Goal: Task Accomplishment & Management: Complete application form

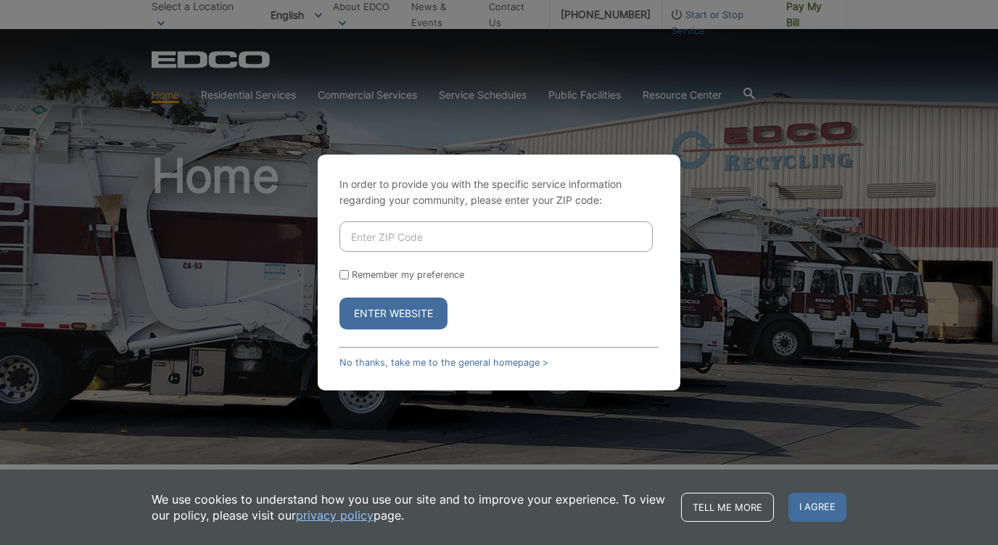
click at [376, 241] on input "Enter ZIP Code" at bounding box center [495, 236] width 313 height 30
type input "91902"
click at [390, 309] on button "Enter Website" at bounding box center [393, 313] width 108 height 32
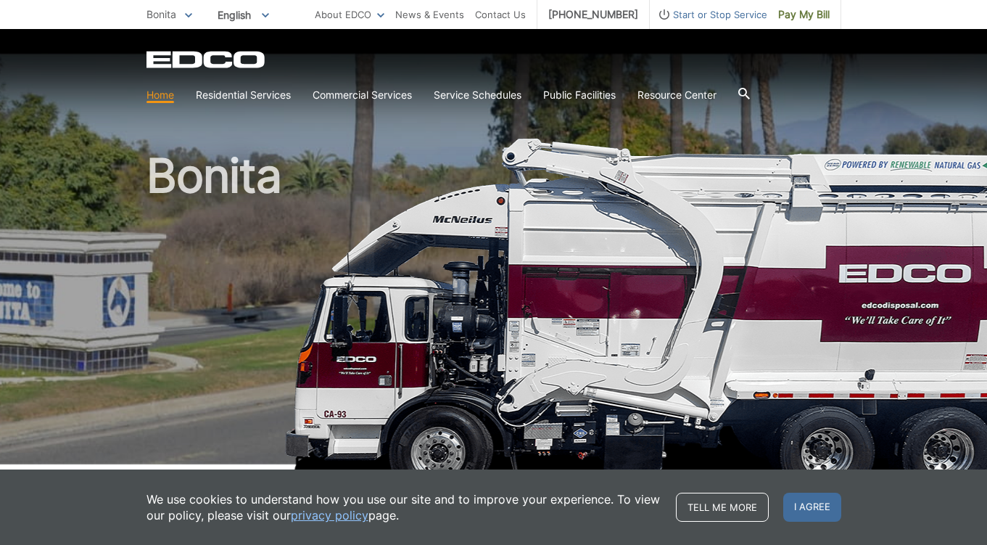
click at [695, 20] on span "Start or Stop Service" at bounding box center [709, 15] width 118 height 16
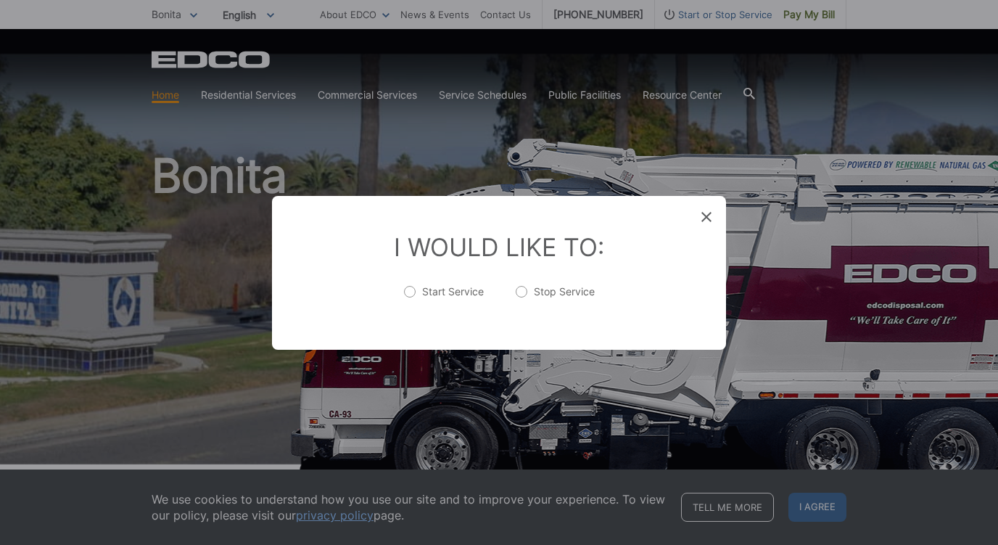
click at [523, 291] on label "Stop Service" at bounding box center [555, 298] width 79 height 29
radio input "true"
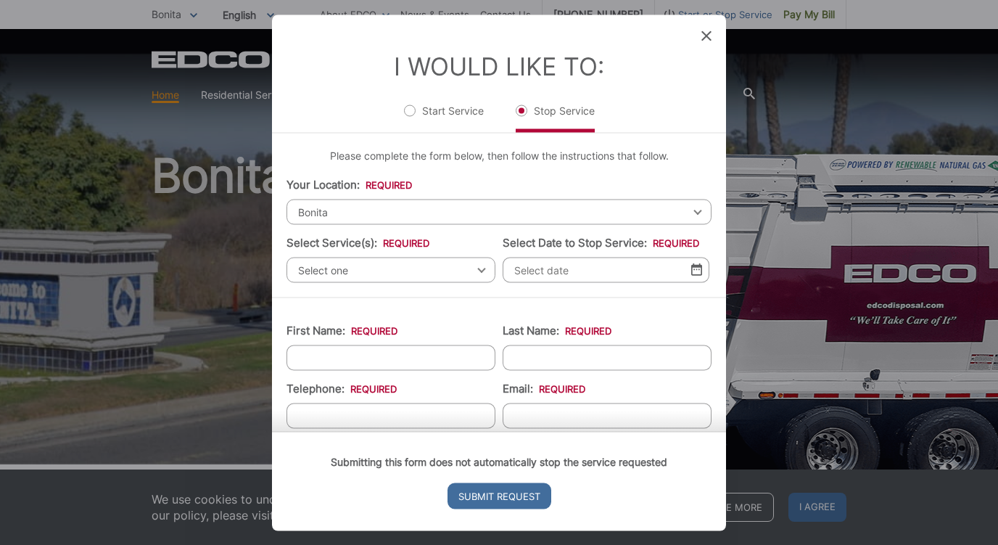
click at [428, 274] on span "Select one" at bounding box center [391, 269] width 209 height 25
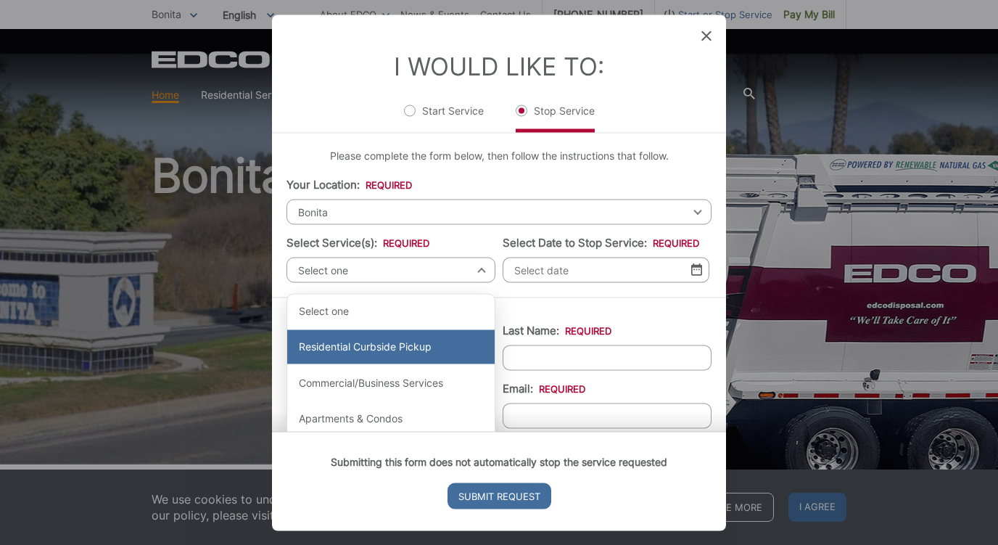
click at [381, 343] on div "Residential Curbside Pickup" at bounding box center [390, 346] width 207 height 35
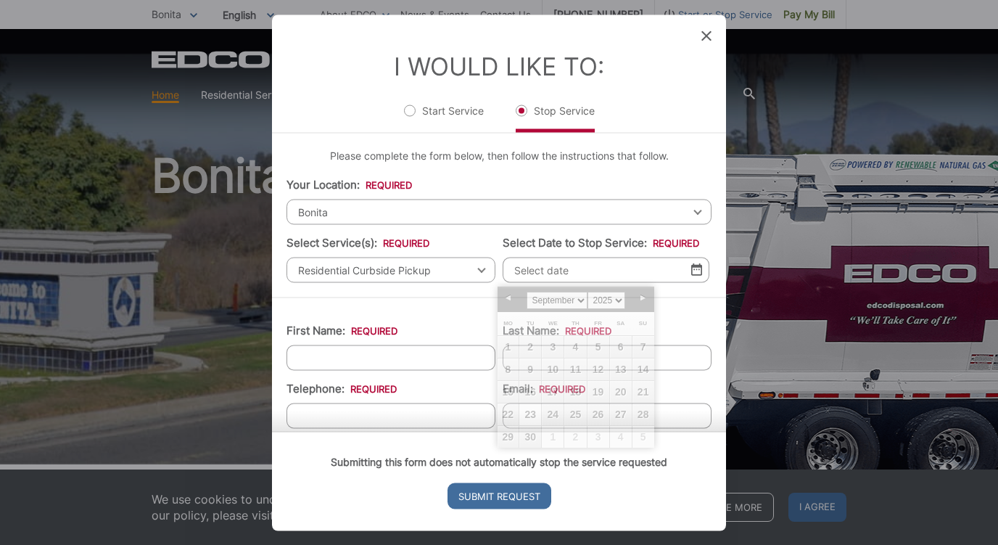
click at [596, 276] on input "Select Date to Stop Service: *" at bounding box center [606, 269] width 207 height 25
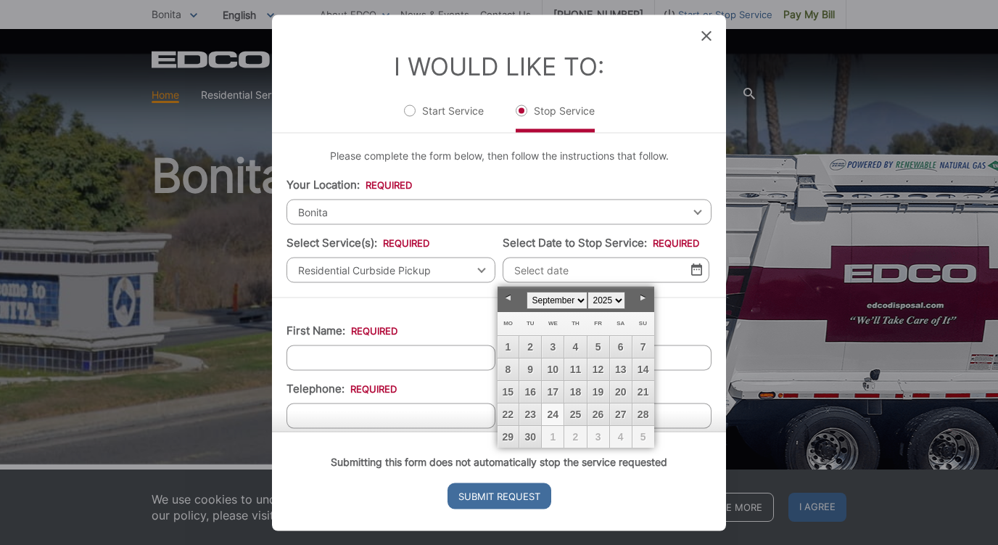
click at [557, 408] on link "24" at bounding box center [553, 414] width 22 height 22
type input "[DATE]"
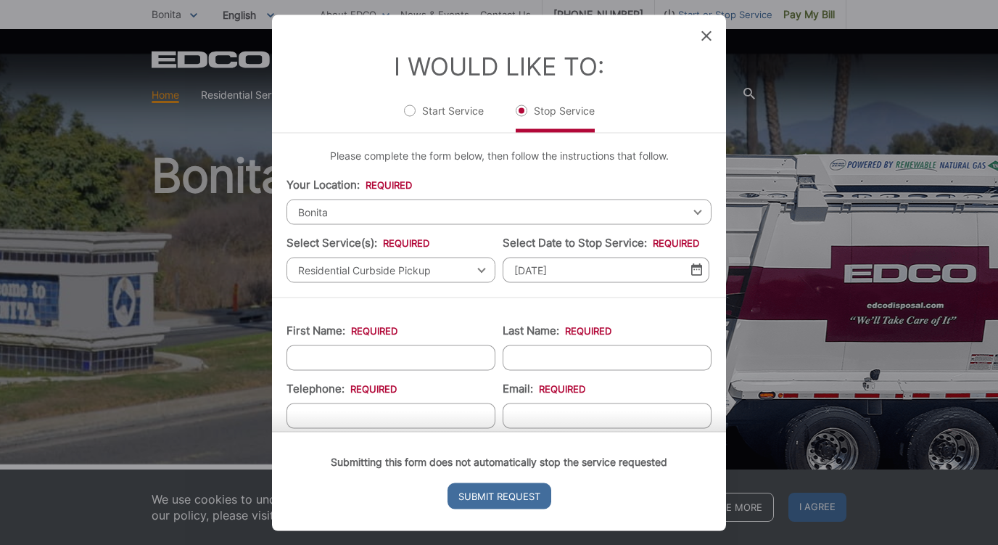
click at [375, 360] on input "First Name: *" at bounding box center [391, 357] width 209 height 25
type input "[PERSON_NAME]"
type input "8583952607"
type input "[PERSON_NAME][EMAIL_ADDRESS][DOMAIN_NAME]"
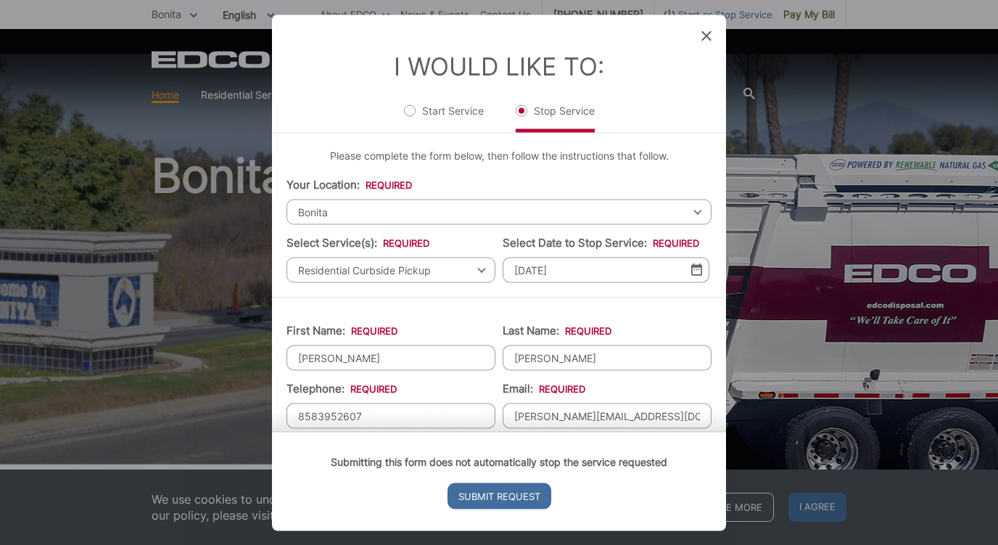
type input "[STREET_ADDRESS]"
type input "[PHONE_NUMBER]"
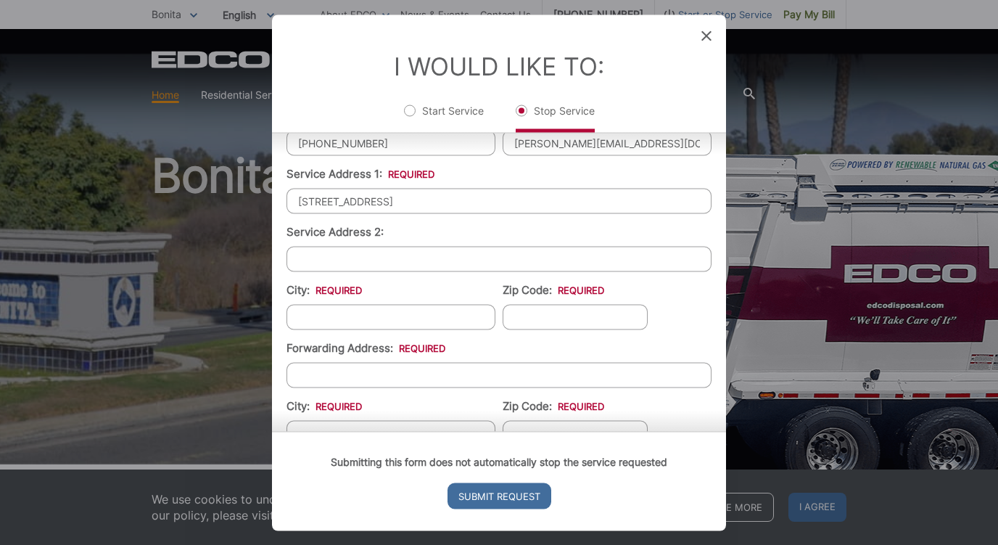
click at [348, 258] on input "Service Address 2:" at bounding box center [499, 258] width 425 height 25
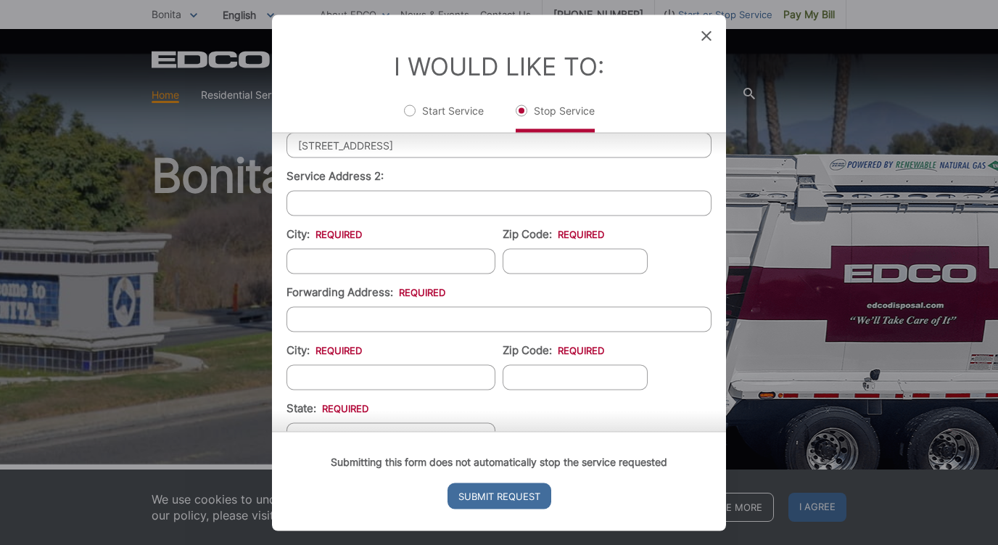
scroll to position [227, 0]
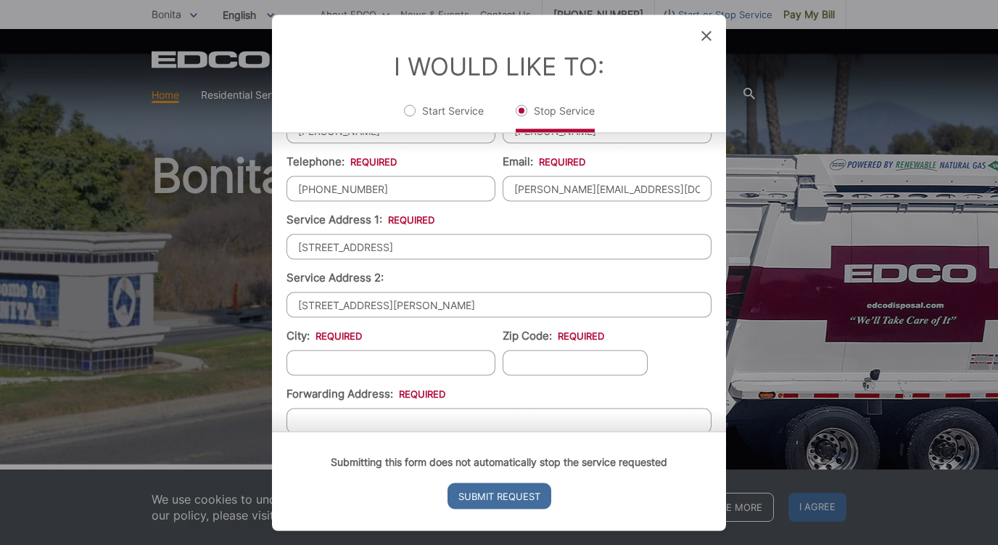
click at [393, 306] on input "[STREET_ADDRESS][PERSON_NAME]" at bounding box center [499, 304] width 425 height 25
type input "[STREET_ADDRESS][PERSON_NAME]"
click at [369, 359] on input "City: *" at bounding box center [391, 362] width 209 height 25
click at [549, 369] on input "Zip Code: *" at bounding box center [575, 362] width 145 height 25
type input "91902"
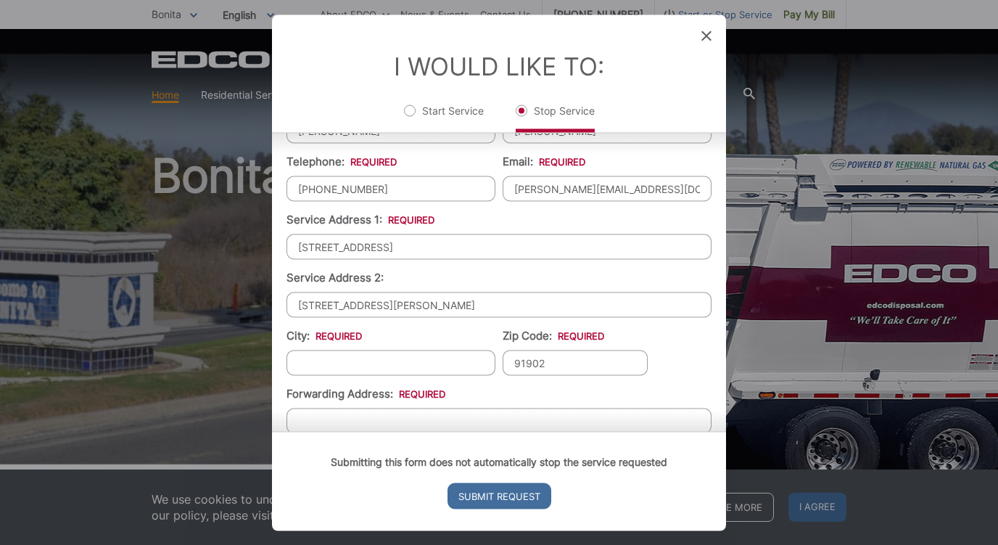
click at [399, 351] on input "City: *" at bounding box center [391, 362] width 209 height 25
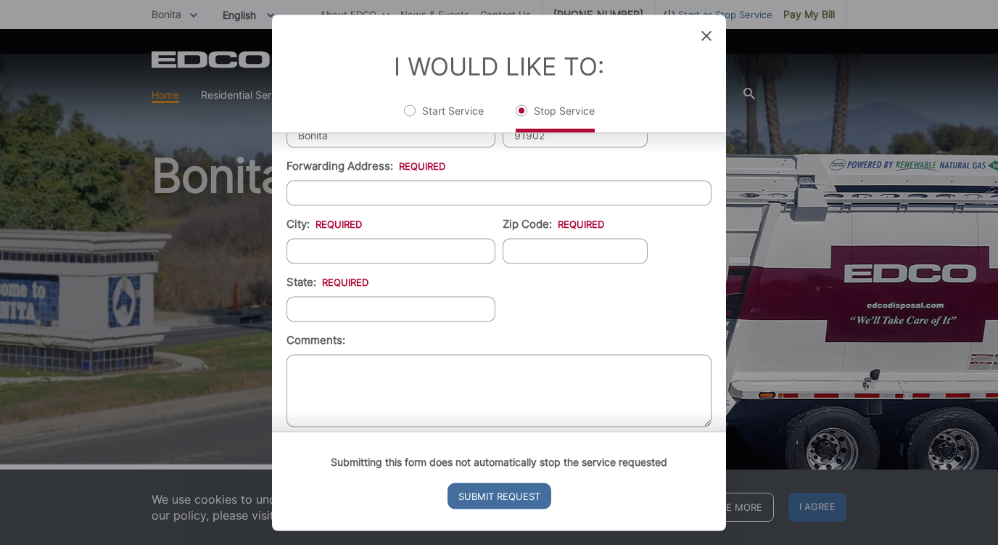
scroll to position [472, 0]
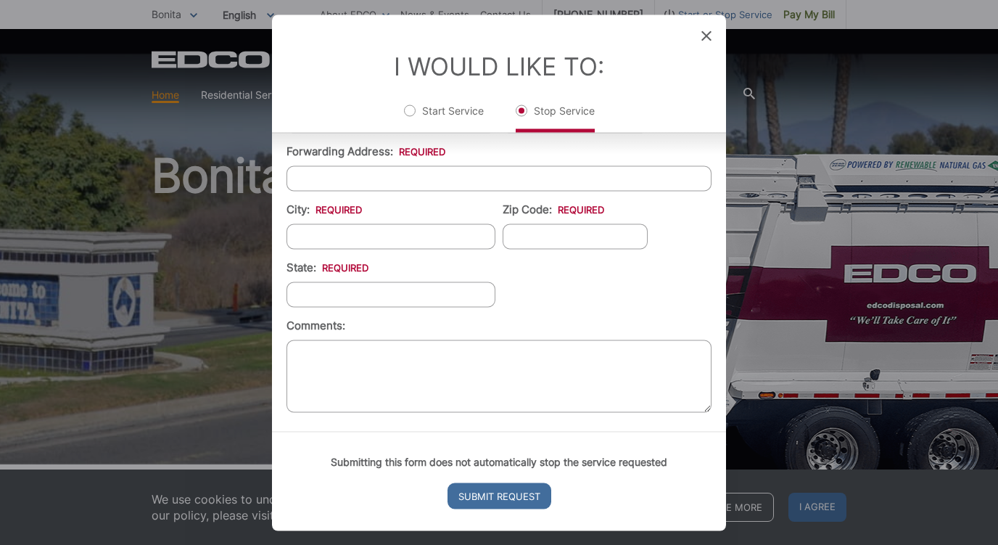
type input "Bonita"
click at [342, 178] on input "Forwarding Address: *" at bounding box center [499, 177] width 425 height 25
click at [347, 165] on input "[STREET_ADDRESS]" at bounding box center [499, 177] width 425 height 25
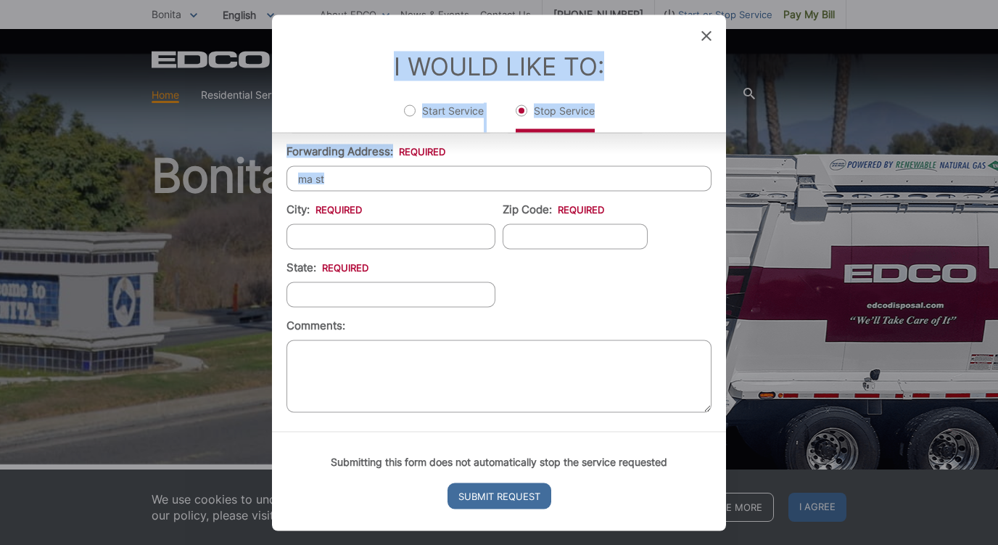
drag, startPoint x: 374, startPoint y: 191, endPoint x: 269, endPoint y: 165, distance: 107.7
click at [269, 165] on div "Entry Status None In Progress Completed None None In Progress Completed I Would…" at bounding box center [499, 272] width 998 height 545
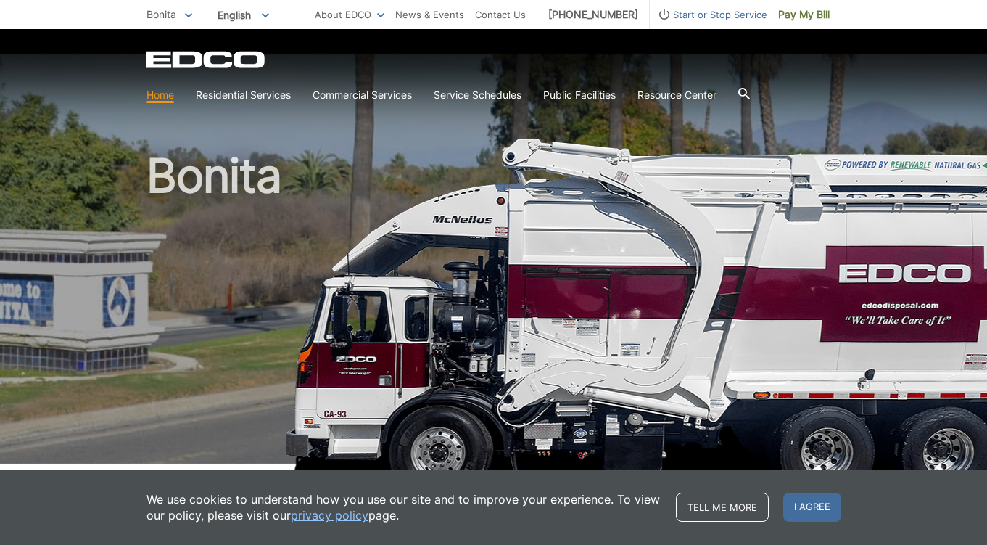
click at [717, 12] on span "Start or Stop Service" at bounding box center [709, 15] width 118 height 16
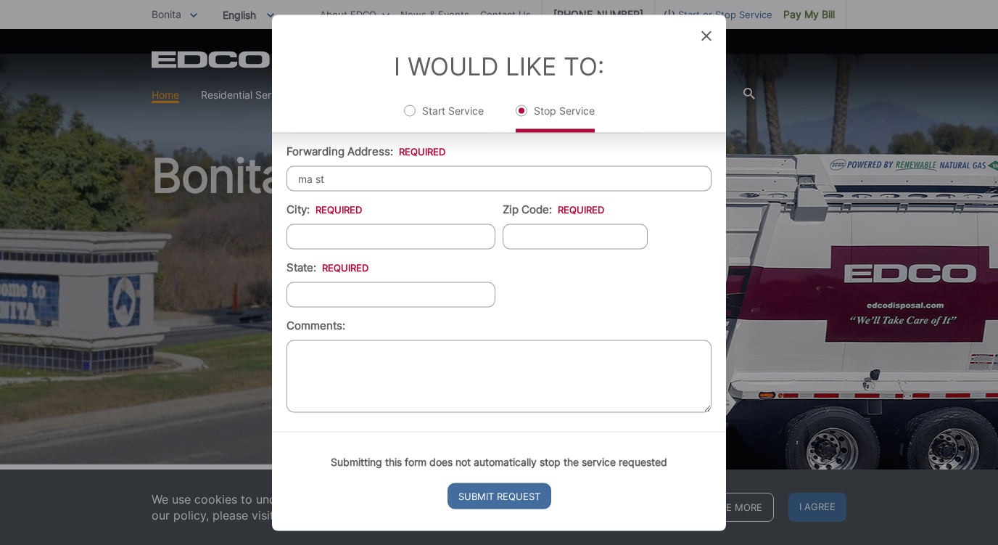
click at [299, 179] on input "ma st" at bounding box center [499, 177] width 425 height 25
drag, startPoint x: 347, startPoint y: 173, endPoint x: 262, endPoint y: 169, distance: 85.0
click at [262, 169] on div "Entry Status None In Progress Completed None None In Progress Completed I Would…" at bounding box center [499, 272] width 998 height 545
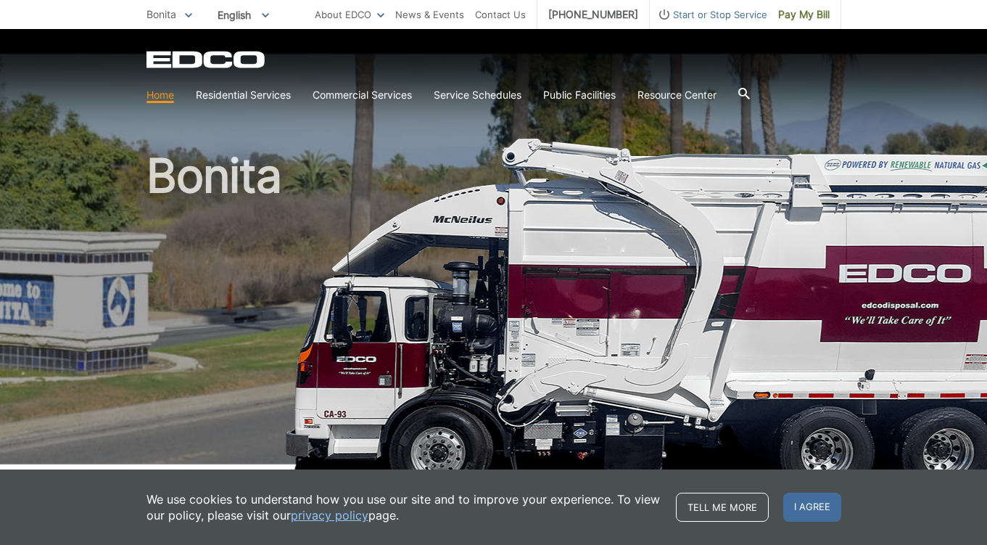
click at [706, 17] on span "Start or Stop Service" at bounding box center [709, 15] width 118 height 16
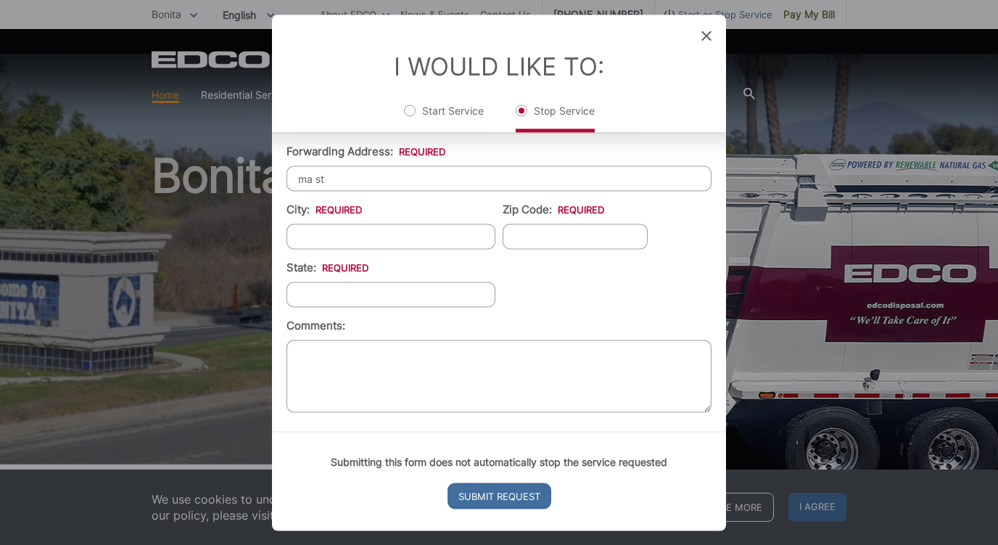
click at [431, 188] on input "ma st" at bounding box center [499, 177] width 425 height 25
type input "m"
type input "[STREET_ADDRESS]"
type input "La Jolla"
type input "92037"
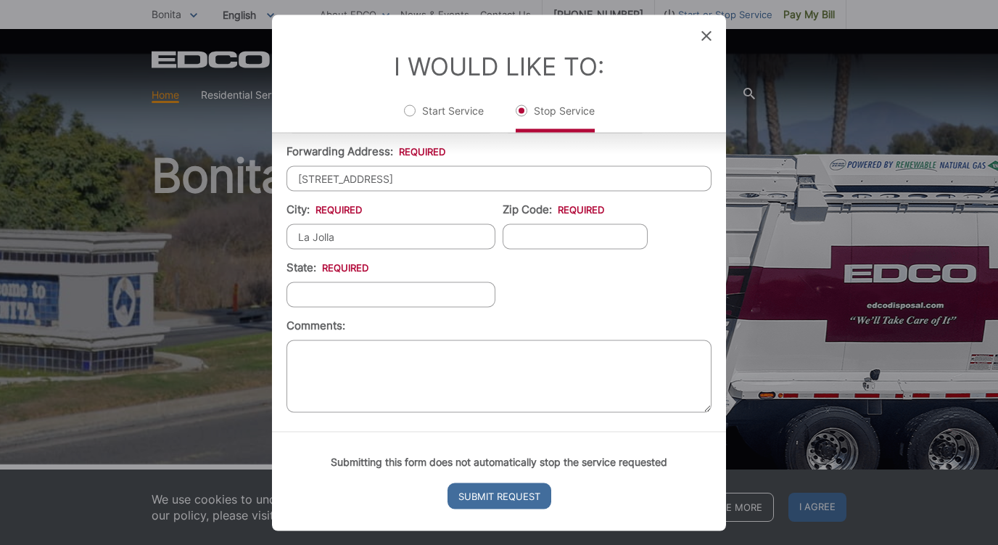
type input "[US_STATE]"
click at [329, 357] on textarea "Comments:" at bounding box center [499, 375] width 425 height 73
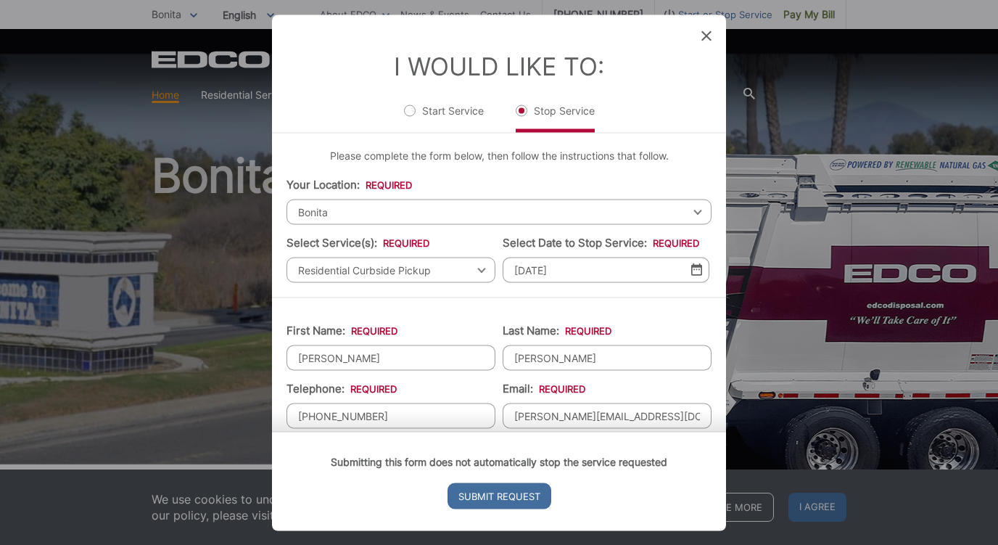
scroll to position [295, 0]
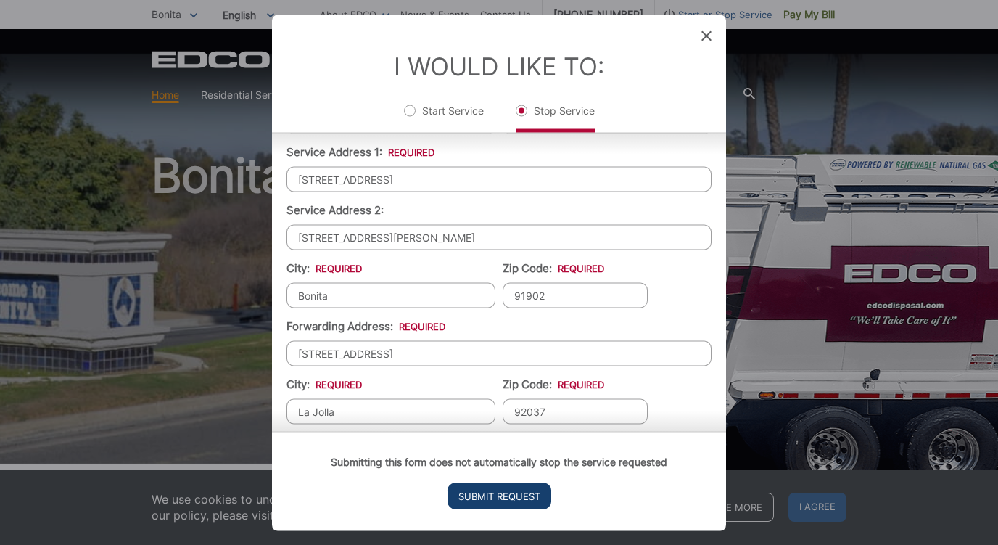
click at [487, 495] on input "Submit Request" at bounding box center [500, 495] width 104 height 26
